Goal: Information Seeking & Learning: Learn about a topic

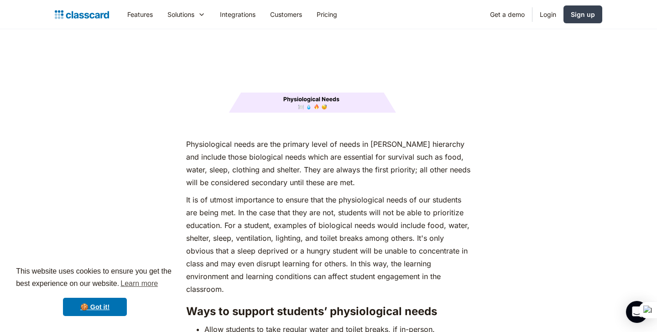
scroll to position [1208, 0]
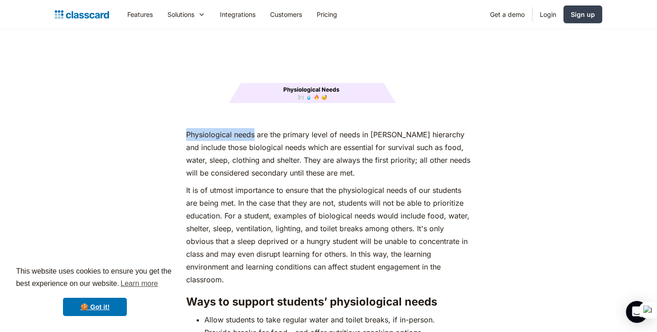
drag, startPoint x: 187, startPoint y: 118, endPoint x: 254, endPoint y: 119, distance: 67.1
click at [254, 128] on p "Physiological needs are the primary level of needs in [PERSON_NAME] hierarchy a…" at bounding box center [328, 153] width 284 height 51
copy p "Physiological needs"
click at [317, 184] on p "It is of utmost importance to ensure that the physiological needs of our studen…" at bounding box center [328, 235] width 284 height 102
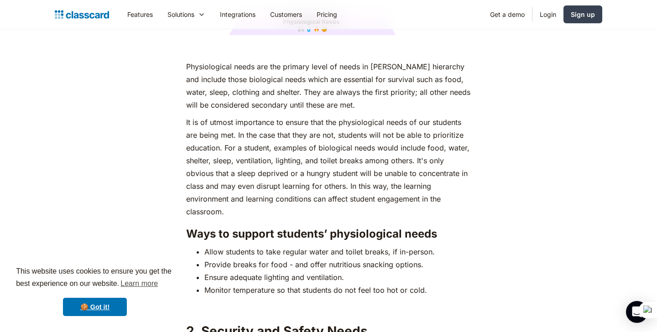
scroll to position [1277, 0]
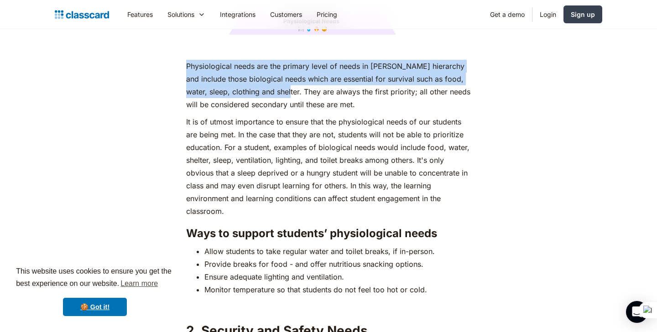
drag, startPoint x: 186, startPoint y: 48, endPoint x: 303, endPoint y: 72, distance: 120.1
click at [303, 72] on p "Physiological needs are the primary level of needs in [PERSON_NAME] hierarchy a…" at bounding box center [328, 85] width 284 height 51
click at [240, 60] on p "Physiological needs are the primary level of needs in [PERSON_NAME] hierarchy a…" at bounding box center [328, 85] width 284 height 51
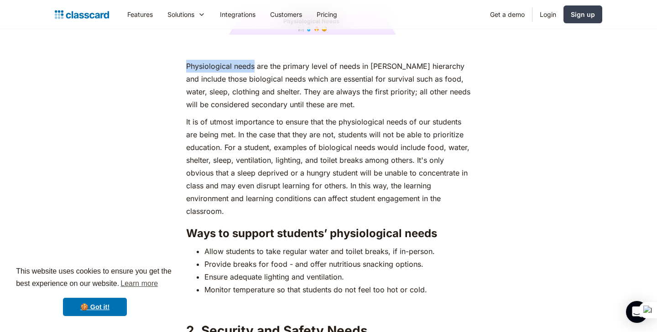
drag, startPoint x: 187, startPoint y: 49, endPoint x: 256, endPoint y: 51, distance: 68.9
click at [256, 60] on p "Physiological needs are the primary level of needs in [PERSON_NAME] hierarchy a…" at bounding box center [328, 85] width 284 height 51
copy p "Physiological needs"
click at [361, 115] on p "It is of utmost importance to ensure that the physiological needs of our studen…" at bounding box center [328, 166] width 284 height 102
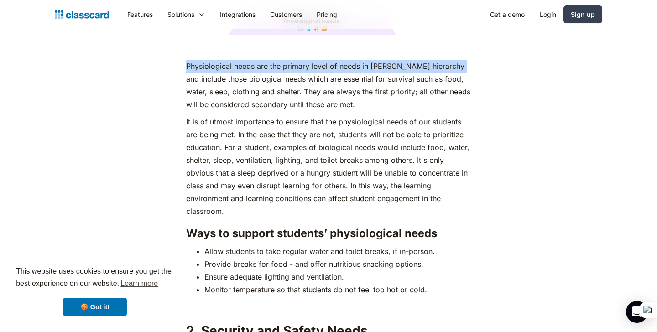
drag, startPoint x: 187, startPoint y: 48, endPoint x: 189, endPoint y: 61, distance: 12.5
click at [189, 61] on p "Physiological needs are the primary level of needs in [PERSON_NAME] hierarchy a…" at bounding box center [328, 85] width 284 height 51
click at [250, 60] on p "Physiological needs are the primary level of needs in [PERSON_NAME] hierarchy a…" at bounding box center [328, 85] width 284 height 51
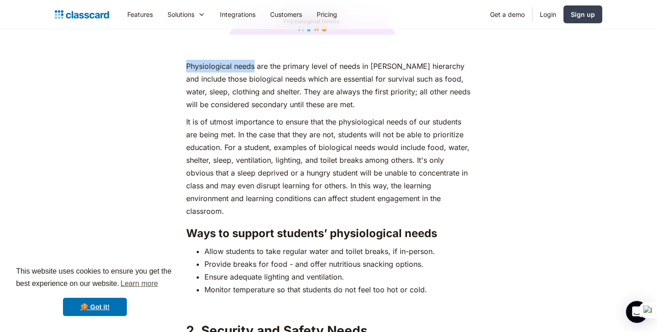
drag, startPoint x: 255, startPoint y: 49, endPoint x: 179, endPoint y: 55, distance: 76.9
copy p "Physiological needs"
click at [289, 83] on p "Physiological needs are the primary level of needs in [PERSON_NAME] hierarchy a…" at bounding box center [328, 85] width 284 height 51
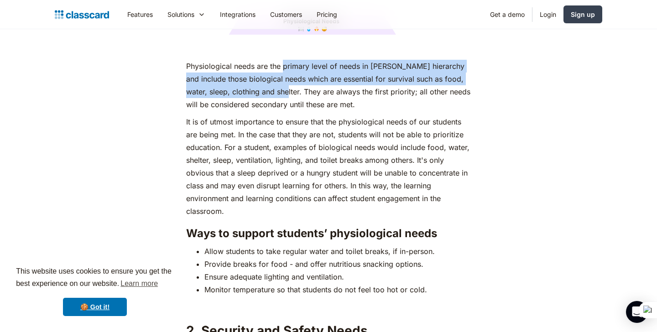
drag, startPoint x: 284, startPoint y: 51, endPoint x: 302, endPoint y: 73, distance: 29.2
click at [302, 73] on p "Physiological needs are the primary level of needs in [PERSON_NAME] hierarchy a…" at bounding box center [328, 85] width 284 height 51
copy p "primary level of needs in [PERSON_NAME] hierarchy and include those biological …"
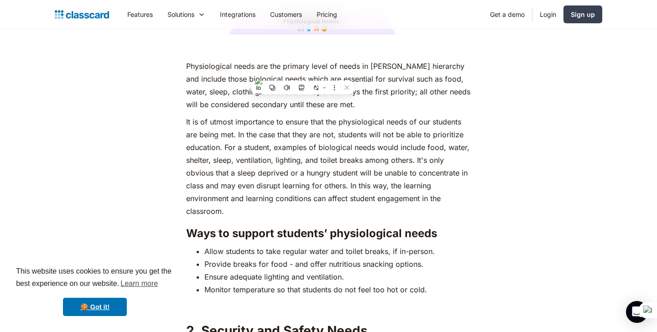
click at [395, 131] on p "It is of utmost importance to ensure that the physiological needs of our studen…" at bounding box center [328, 166] width 284 height 102
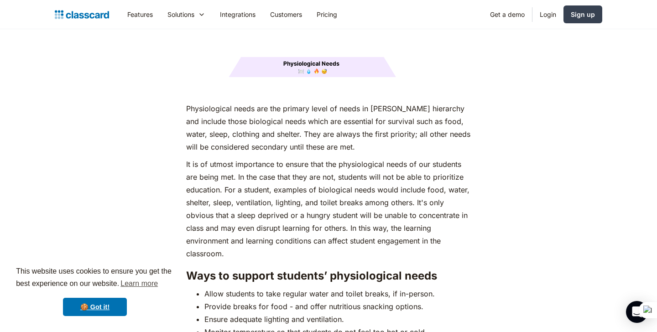
scroll to position [1240, 0]
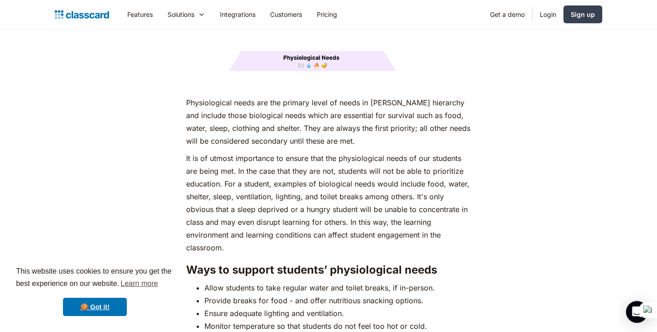
click at [245, 163] on p "It is of utmost importance to ensure that the physiological needs of our studen…" at bounding box center [328, 203] width 284 height 102
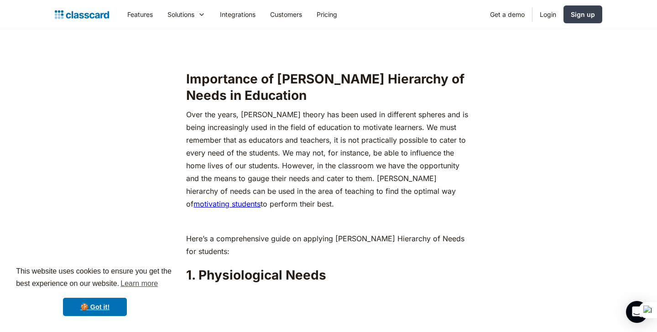
scroll to position [883, 0]
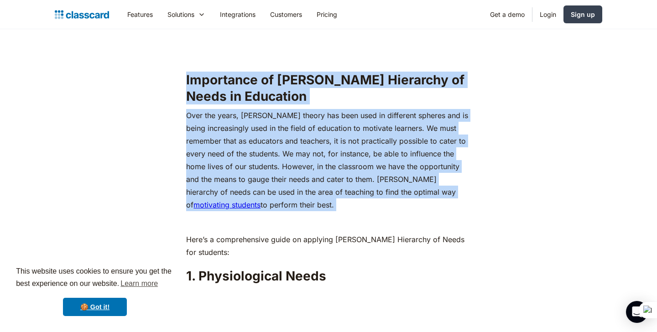
drag, startPoint x: 186, startPoint y: 61, endPoint x: 306, endPoint y: 198, distance: 182.0
copy div "Importance of [PERSON_NAME] Hierarchy of Needs in Education Over the years, [PE…"
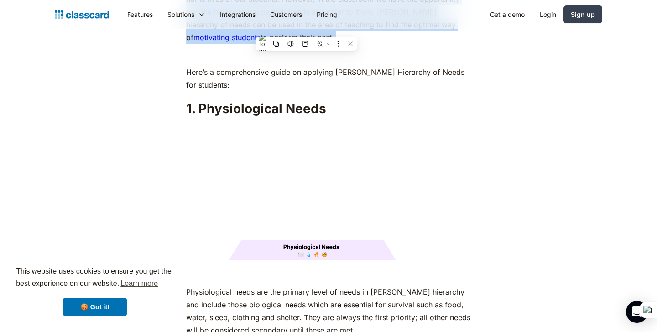
scroll to position [1032, 0]
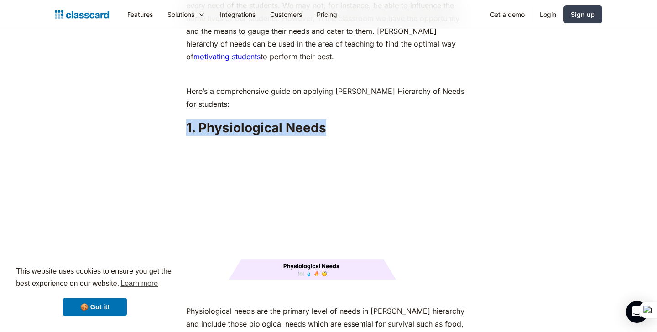
drag, startPoint x: 186, startPoint y: 110, endPoint x: 338, endPoint y: 108, distance: 151.9
click at [338, 120] on h2 "1. Physiological Needs" at bounding box center [328, 128] width 284 height 16
copy h2 "1. Physiological Needs"
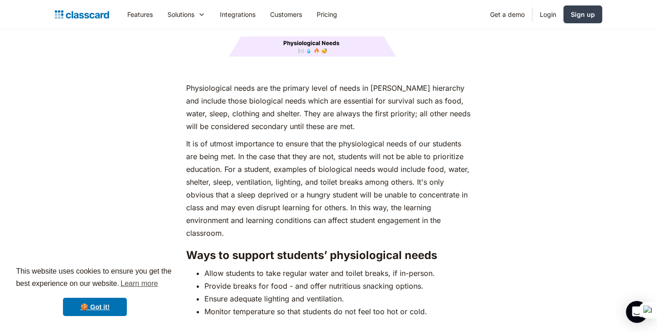
scroll to position [1253, 0]
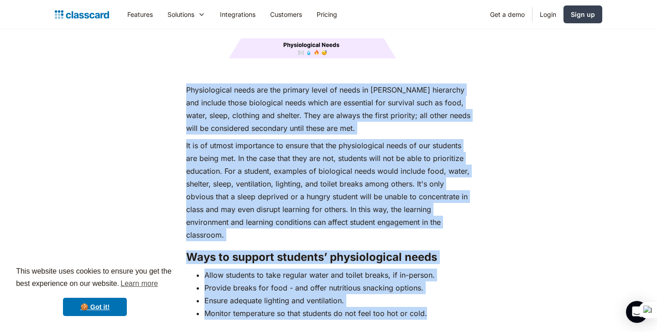
drag, startPoint x: 187, startPoint y: 73, endPoint x: 440, endPoint y: 299, distance: 339.3
copy div "Loremipsumdol sitam con adi elitsed doeiu te incid ut Labore'e doloremag ali en…"
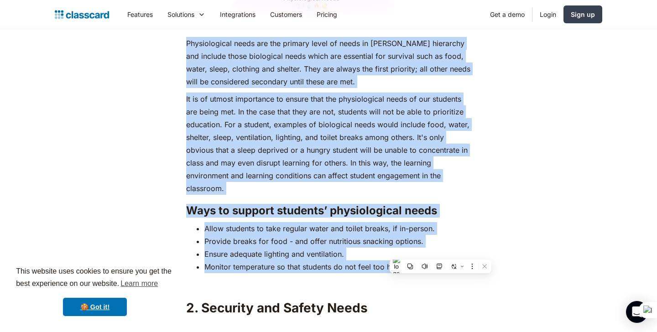
scroll to position [1306, 0]
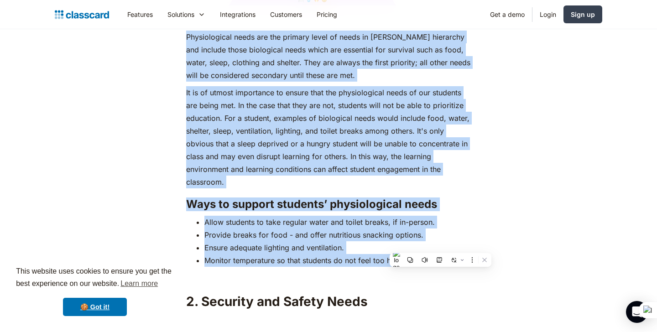
copy div "Loremipsumdol sitam con adi elitsed doeiu te incid ut Labore'e doloremag ali en…"
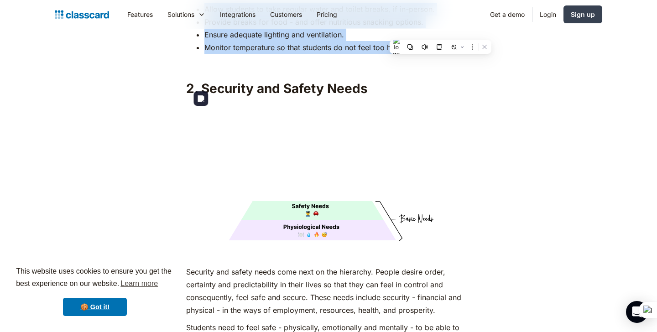
scroll to position [1518, 0]
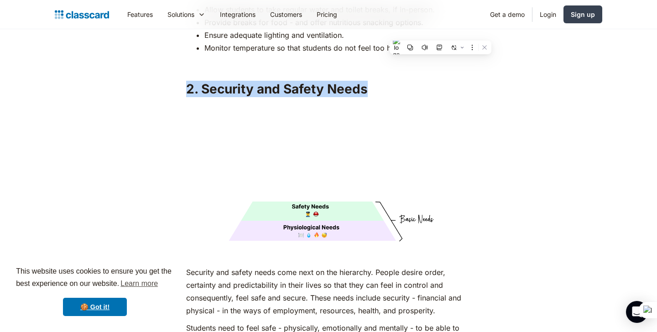
drag, startPoint x: 186, startPoint y: 73, endPoint x: 385, endPoint y: 75, distance: 198.5
click at [385, 81] on h2 "2. Security and Safety Needs" at bounding box center [328, 89] width 284 height 16
copy h2 "2. Security and Safety Needs"
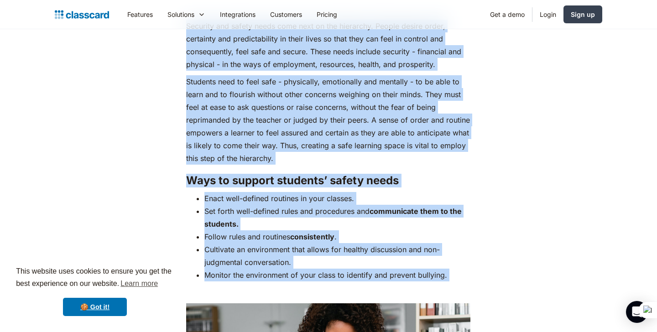
scroll to position [1789, 0]
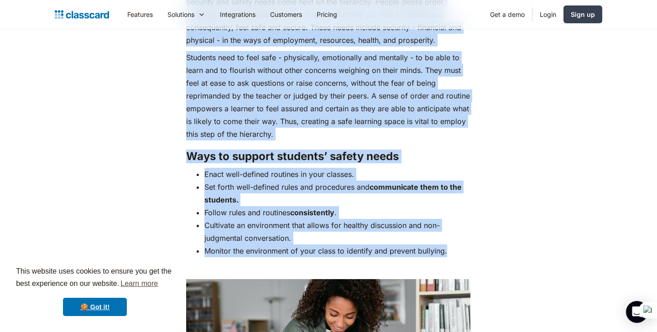
drag, startPoint x: 186, startPoint y: 149, endPoint x: 476, endPoint y: 230, distance: 301.3
copy div "Loremips dol sitame conse adip elit se doe temporinc. Utlabo etdolo magna, aliq…"
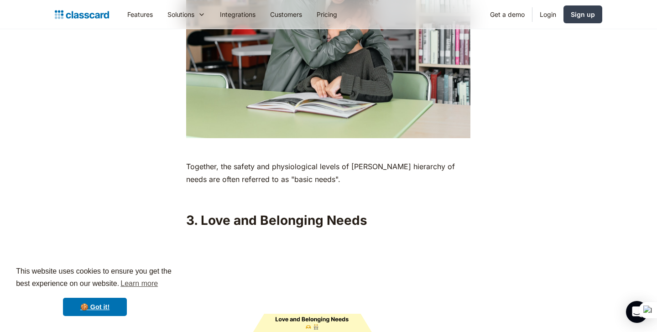
scroll to position [2123, 0]
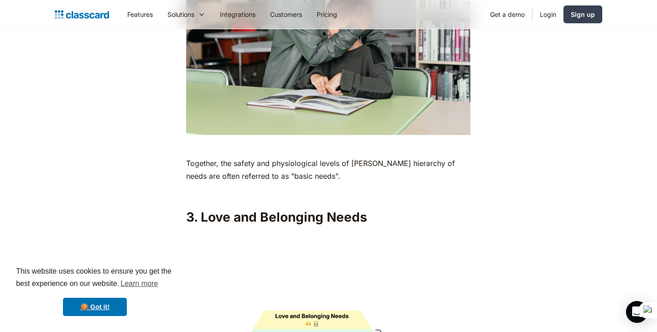
click at [188, 157] on p "Together, the safety and physiological levels of [PERSON_NAME] hierarchy of nee…" at bounding box center [328, 170] width 284 height 26
click at [189, 157] on p "Together, the safety and physiological levels of [PERSON_NAME] hierarchy of nee…" at bounding box center [328, 170] width 284 height 26
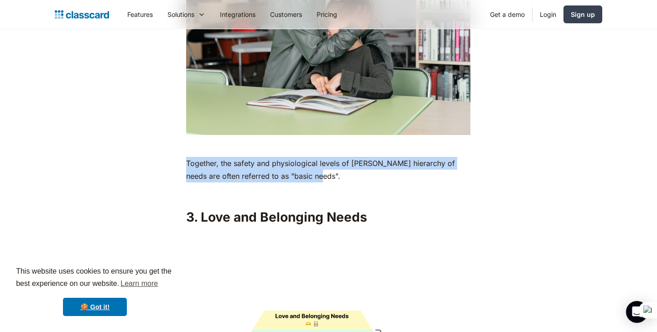
drag, startPoint x: 188, startPoint y: 146, endPoint x: 318, endPoint y: 164, distance: 130.9
click at [318, 164] on p "Together, the safety and physiological levels of [PERSON_NAME] hierarchy of nee…" at bounding box center [328, 170] width 284 height 26
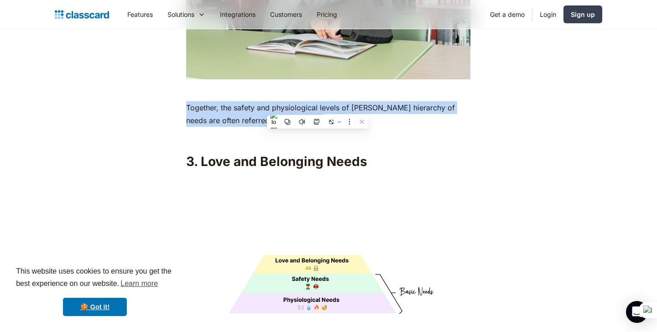
scroll to position [2227, 0]
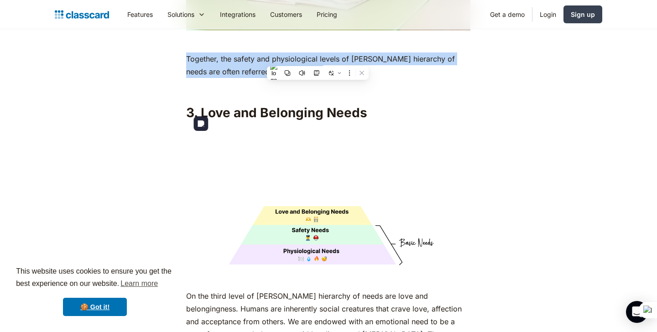
click at [241, 140] on img at bounding box center [328, 196] width 284 height 142
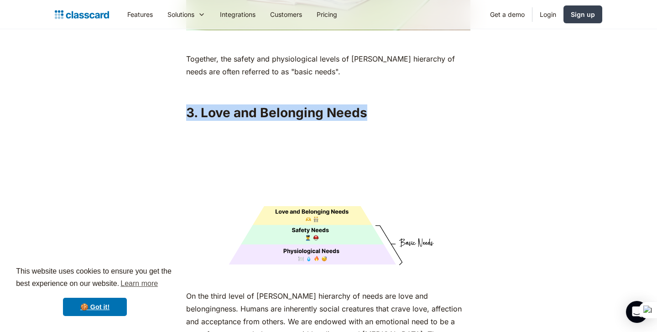
drag, startPoint x: 187, startPoint y: 97, endPoint x: 396, endPoint y: 107, distance: 209.2
click at [396, 107] on div "As humans, we are driven by an innate desire to achieve more, to surpass not ju…" at bounding box center [328, 290] width 284 height 4063
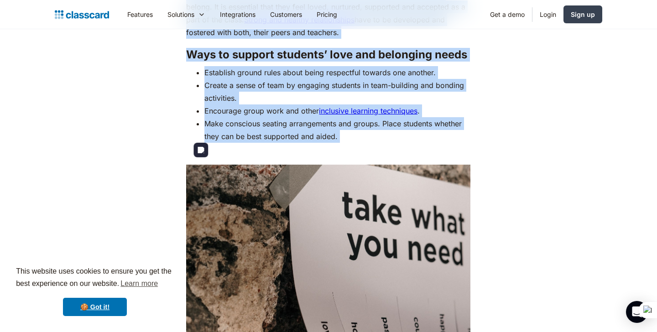
scroll to position [2676, 0]
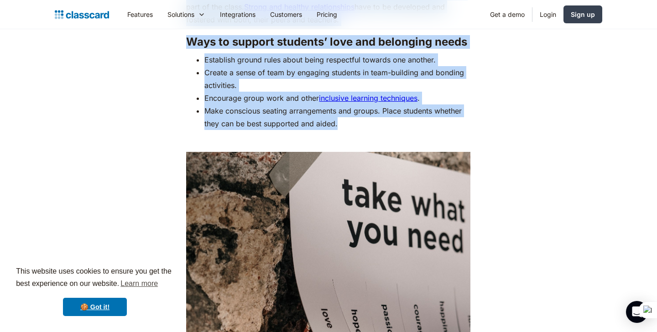
drag, startPoint x: 187, startPoint y: 60, endPoint x: 350, endPoint y: 106, distance: 170.0
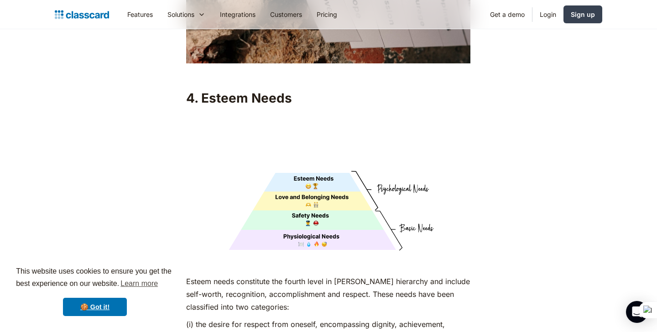
scroll to position [3013, 0]
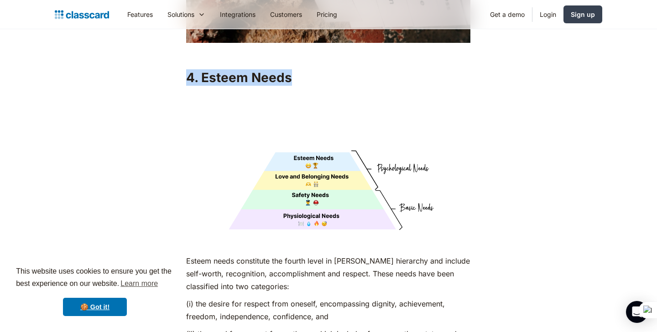
drag, startPoint x: 187, startPoint y: 63, endPoint x: 306, endPoint y: 61, distance: 119.1
click at [306, 69] on h2 "4. Esteem Needs" at bounding box center [328, 77] width 284 height 16
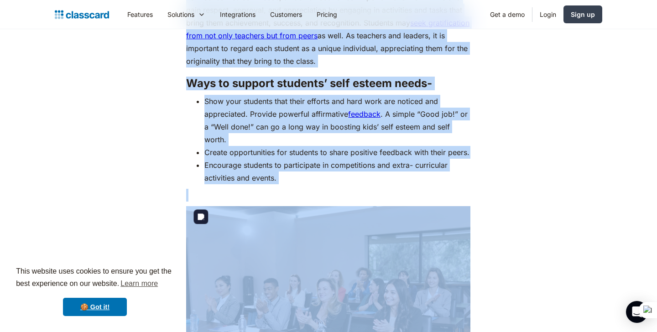
scroll to position [3387, 0]
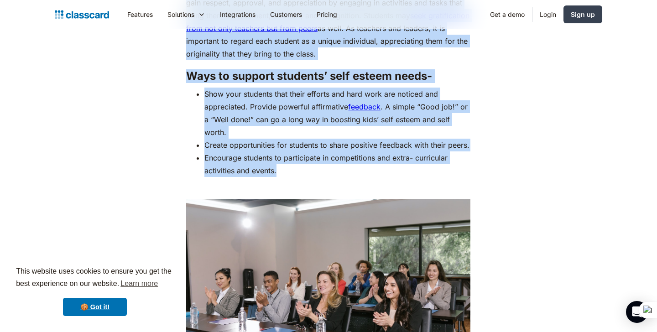
drag, startPoint x: 186, startPoint y: 142, endPoint x: 282, endPoint y: 167, distance: 99.5
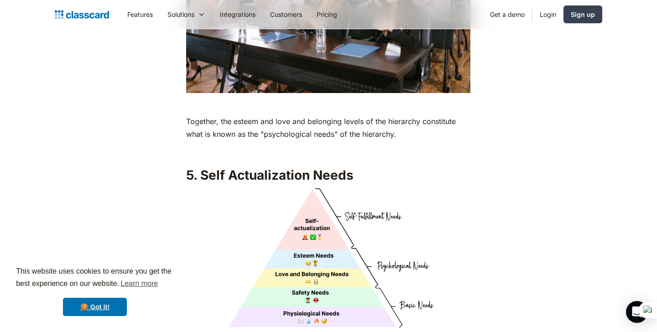
scroll to position [3684, 0]
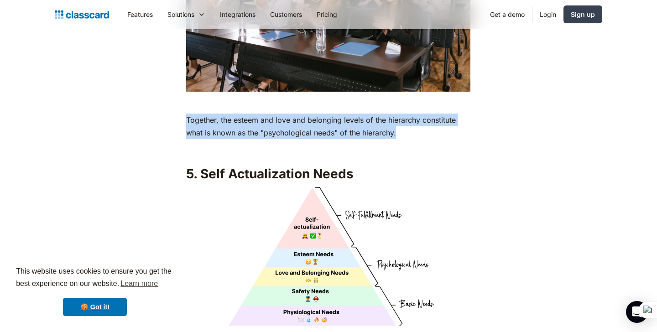
drag, startPoint x: 187, startPoint y: 118, endPoint x: 406, endPoint y: 127, distance: 219.2
click at [406, 127] on p "Together, the esteem and love and belonging levels of the hierarchy constitute …" at bounding box center [328, 127] width 284 height 26
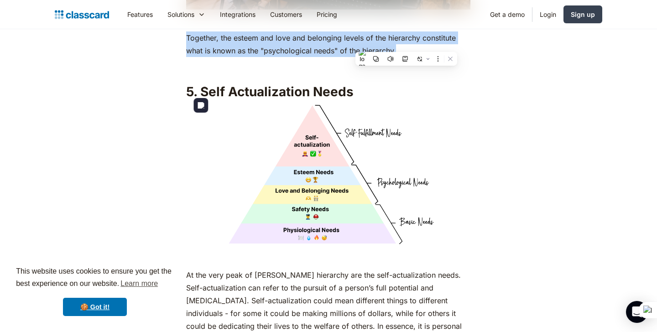
scroll to position [3757, 0]
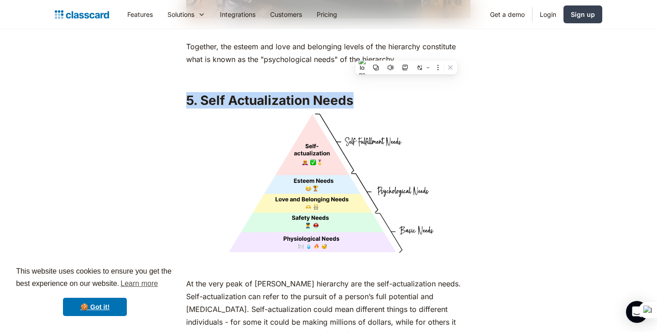
drag, startPoint x: 352, startPoint y: 97, endPoint x: 178, endPoint y: 104, distance: 173.9
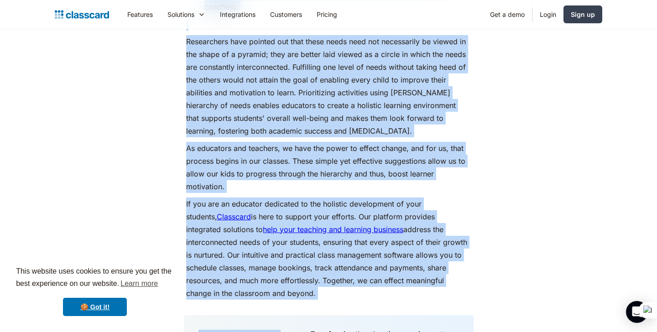
scroll to position [4250, 0]
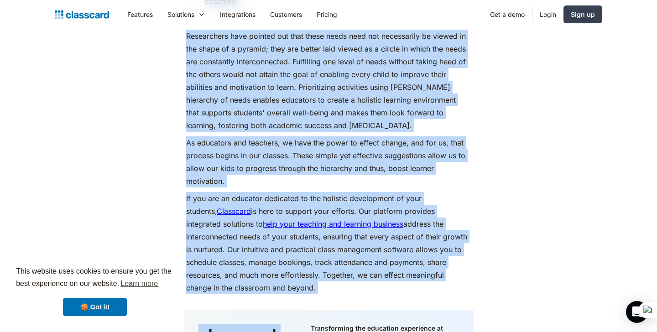
drag, startPoint x: 187, startPoint y: 109, endPoint x: 331, endPoint y: 301, distance: 239.4
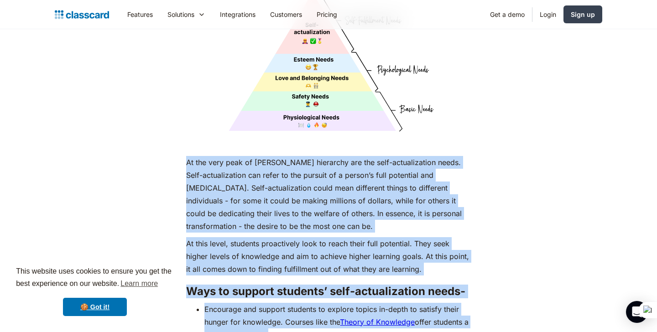
scroll to position [3840, 0]
